Goal: Information Seeking & Learning: Learn about a topic

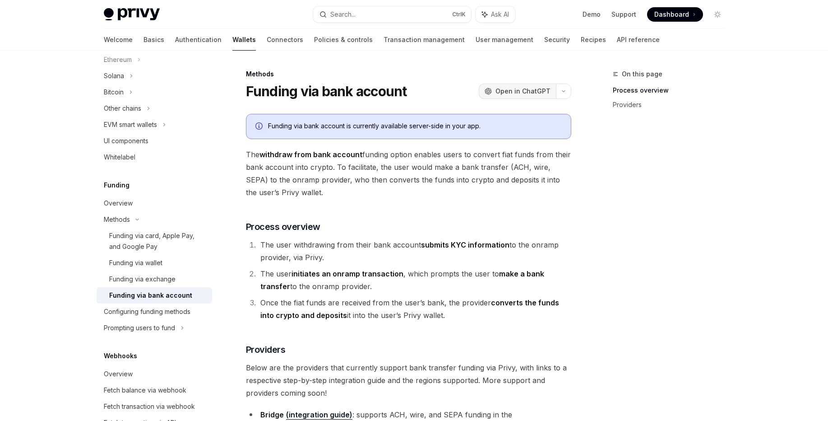
click at [541, 93] on span "Open in ChatGPT" at bounding box center [523, 91] width 55 height 9
click at [139, 17] on img at bounding box center [132, 14] width 56 height 13
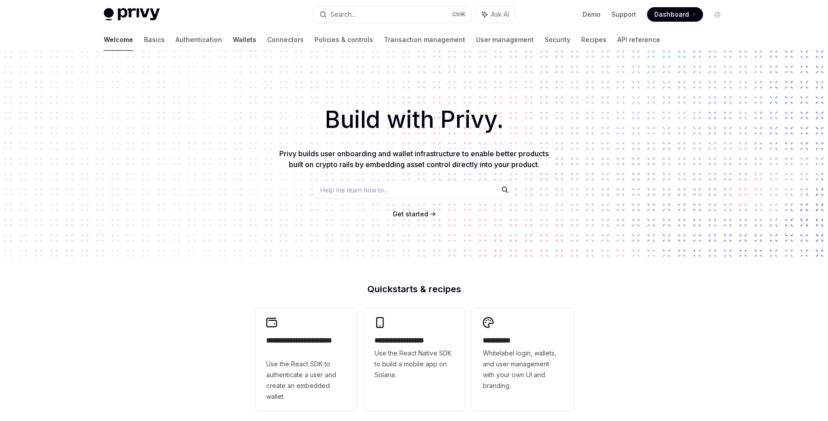
click at [233, 39] on link "Wallets" at bounding box center [244, 40] width 23 height 22
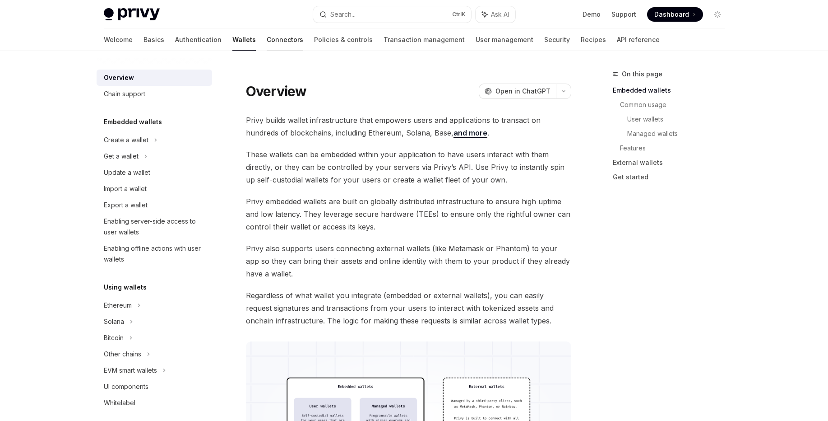
click at [267, 43] on link "Connectors" at bounding box center [285, 40] width 37 height 22
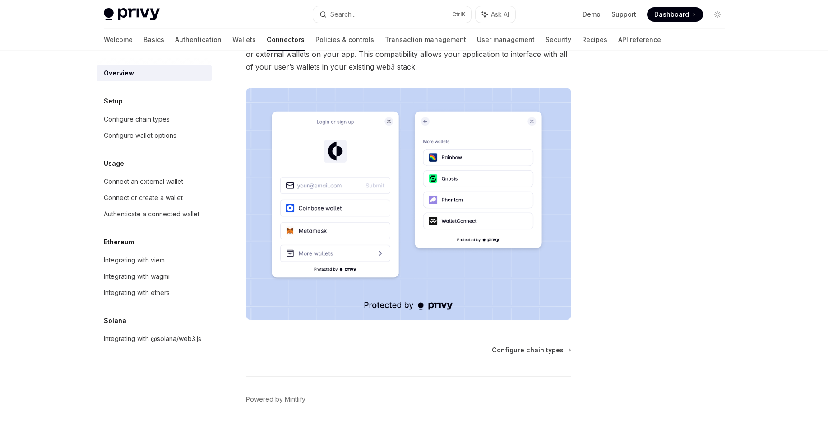
scroll to position [158, 0]
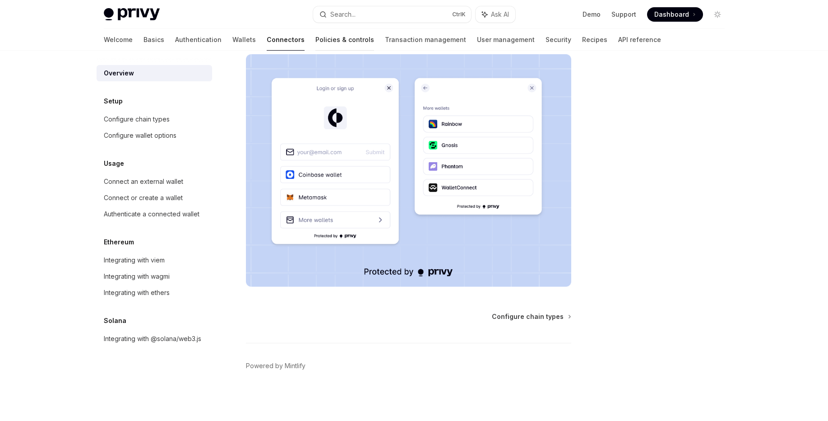
click at [316, 38] on link "Policies & controls" at bounding box center [345, 40] width 59 height 22
type textarea "*"
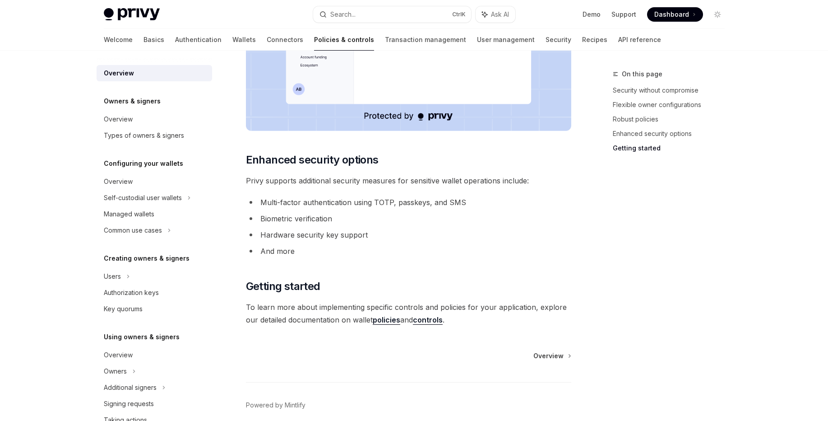
scroll to position [725, 0]
